Goal: Find specific page/section: Find specific page/section

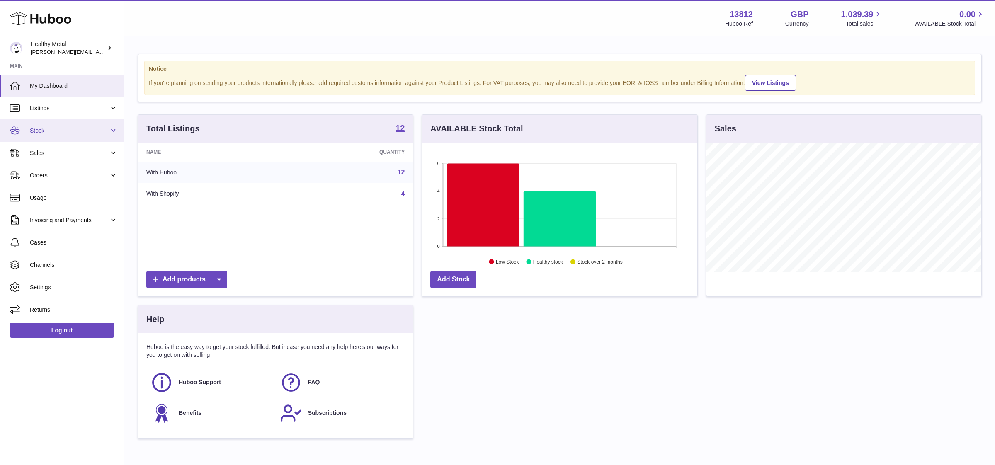
scroll to position [129, 275]
click at [72, 135] on link "Stock" at bounding box center [62, 130] width 124 height 22
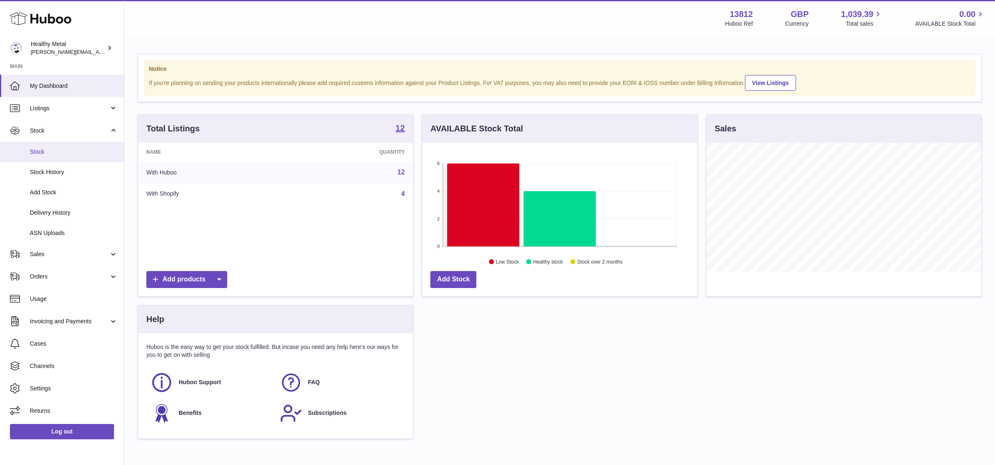
click at [44, 157] on link "Stock" at bounding box center [62, 152] width 124 height 20
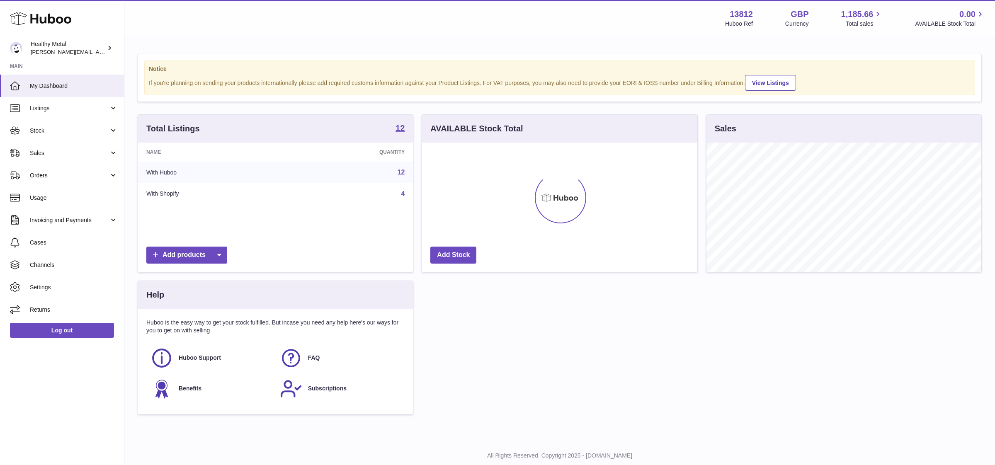
scroll to position [129, 275]
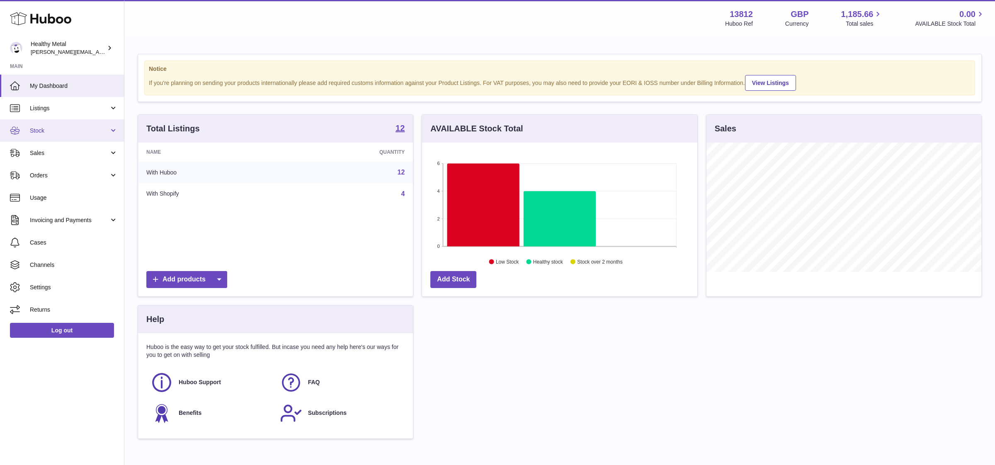
click at [63, 134] on span "Stock" at bounding box center [69, 131] width 79 height 8
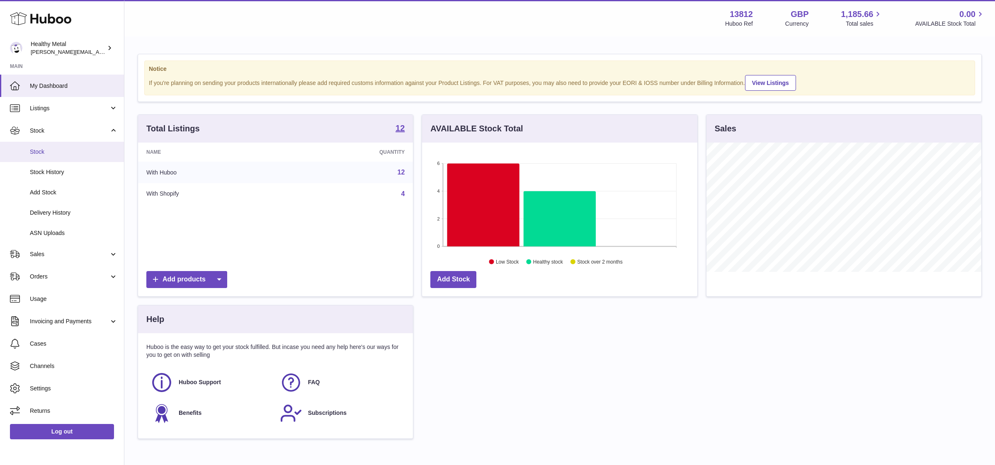
click at [45, 157] on link "Stock" at bounding box center [62, 152] width 124 height 20
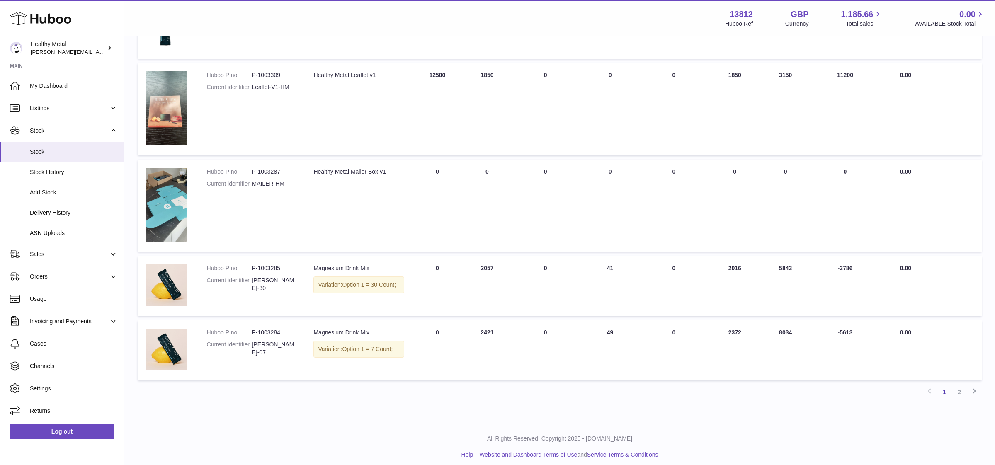
scroll to position [494, 0]
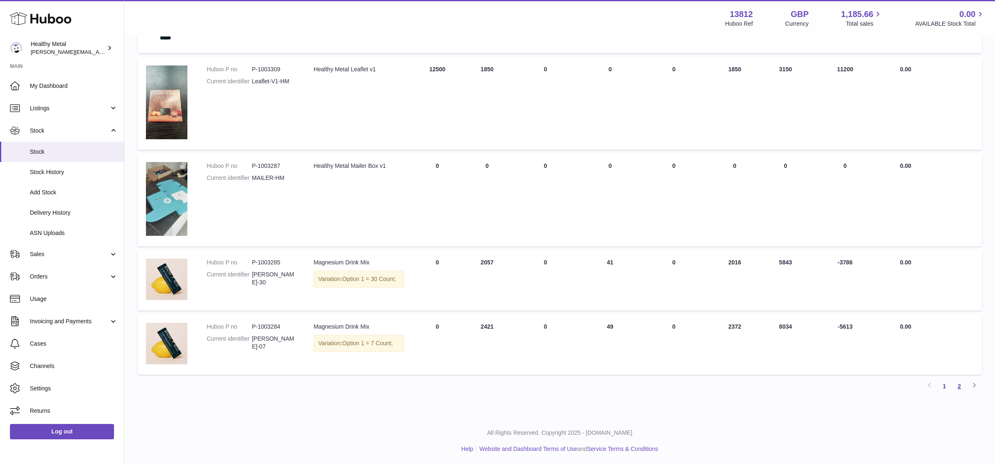
click at [962, 385] on link "2" at bounding box center [958, 386] width 15 height 15
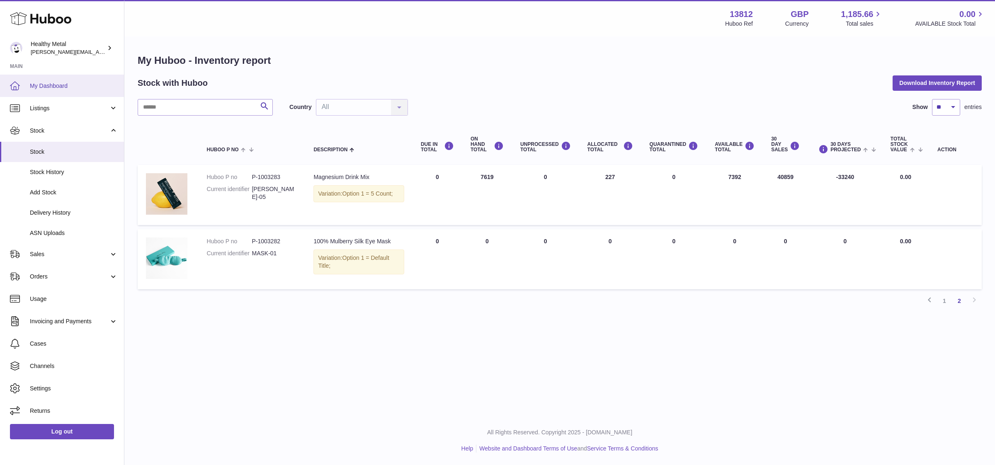
click at [57, 87] on span "My Dashboard" at bounding box center [74, 86] width 88 height 8
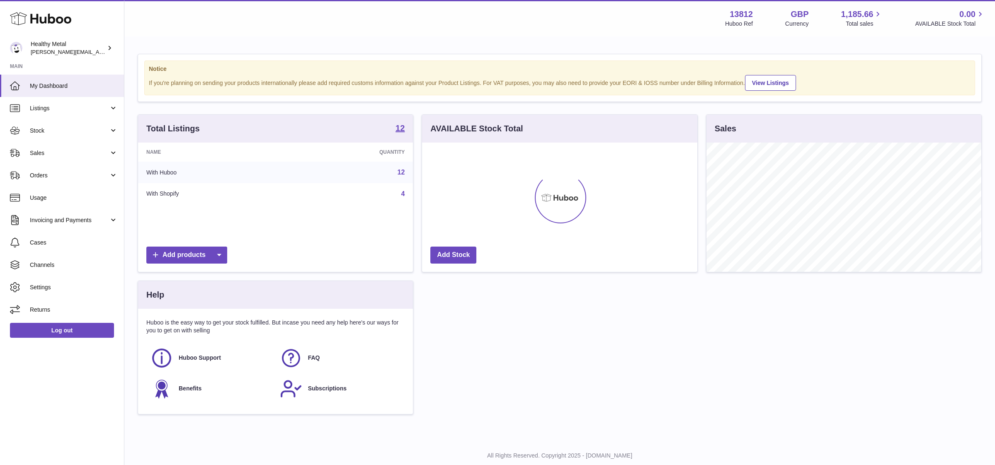
scroll to position [129, 275]
